Goal: Task Accomplishment & Management: Manage account settings

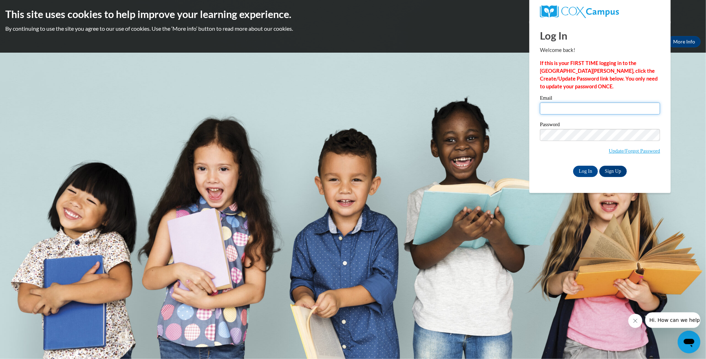
click at [571, 108] on input "Email" at bounding box center [600, 108] width 120 height 12
type input "suyapa.canales@tntp.org"
click at [573, 166] on input "Log In" at bounding box center [585, 171] width 25 height 11
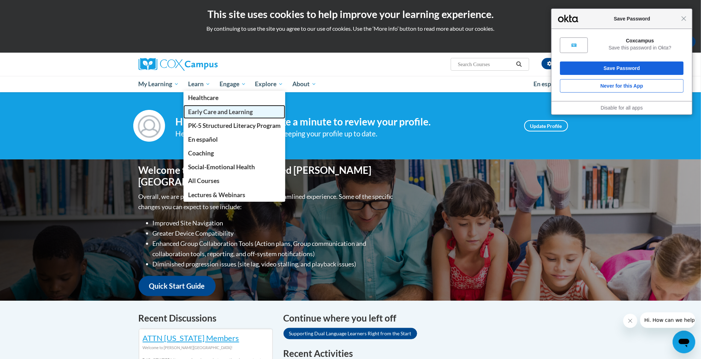
click at [204, 114] on span "Early Care and Learning" at bounding box center [220, 111] width 65 height 7
